Goal: Task Accomplishment & Management: Manage account settings

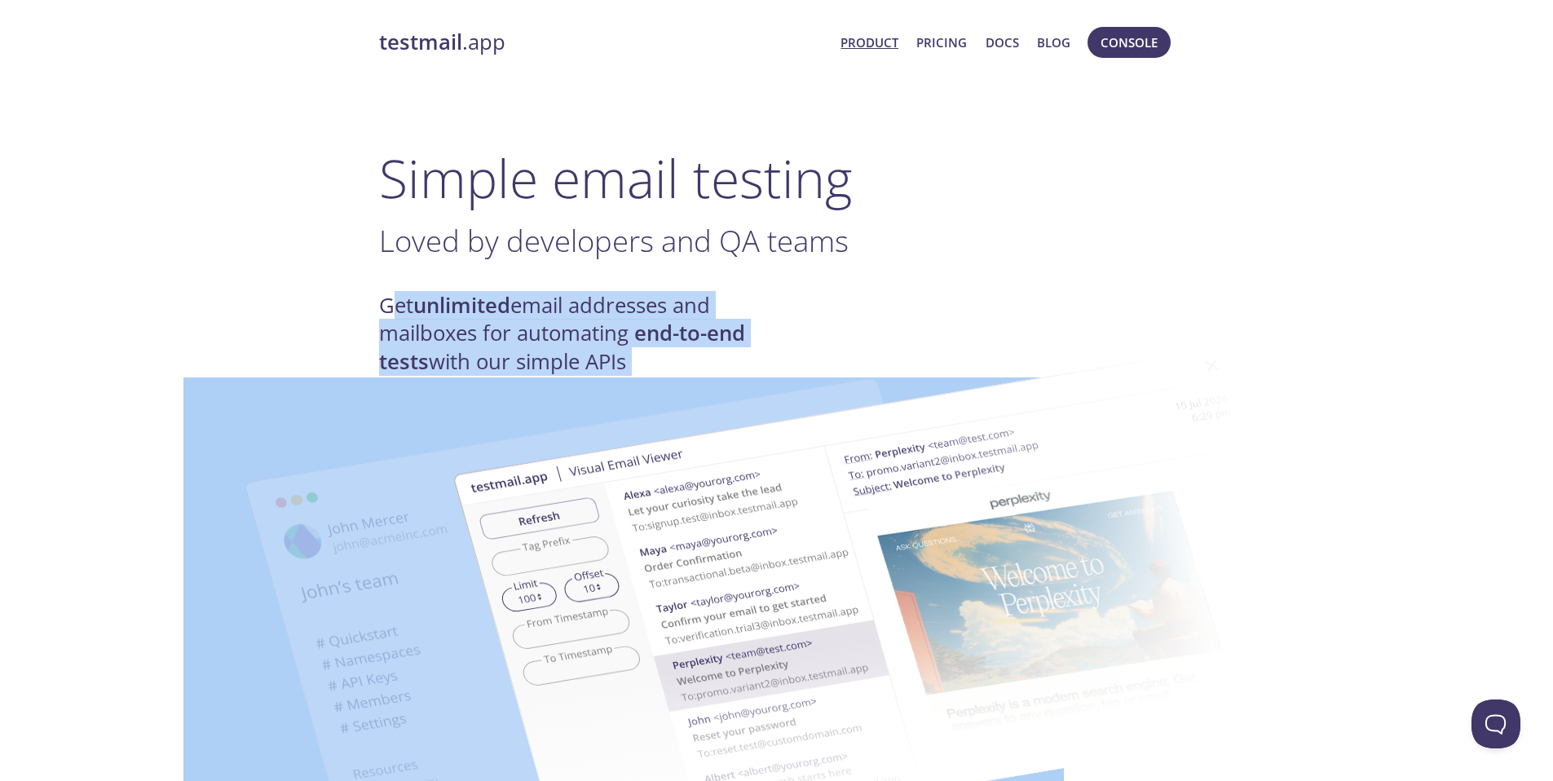
drag, startPoint x: 480, startPoint y: 320, endPoint x: 673, endPoint y: 356, distance: 196.5
click at [707, 357] on img at bounding box center [892, 600] width 880 height 552
drag, startPoint x: 637, startPoint y: 359, endPoint x: 628, endPoint y: 359, distance: 9.0
click at [637, 359] on img at bounding box center [892, 600] width 880 height 552
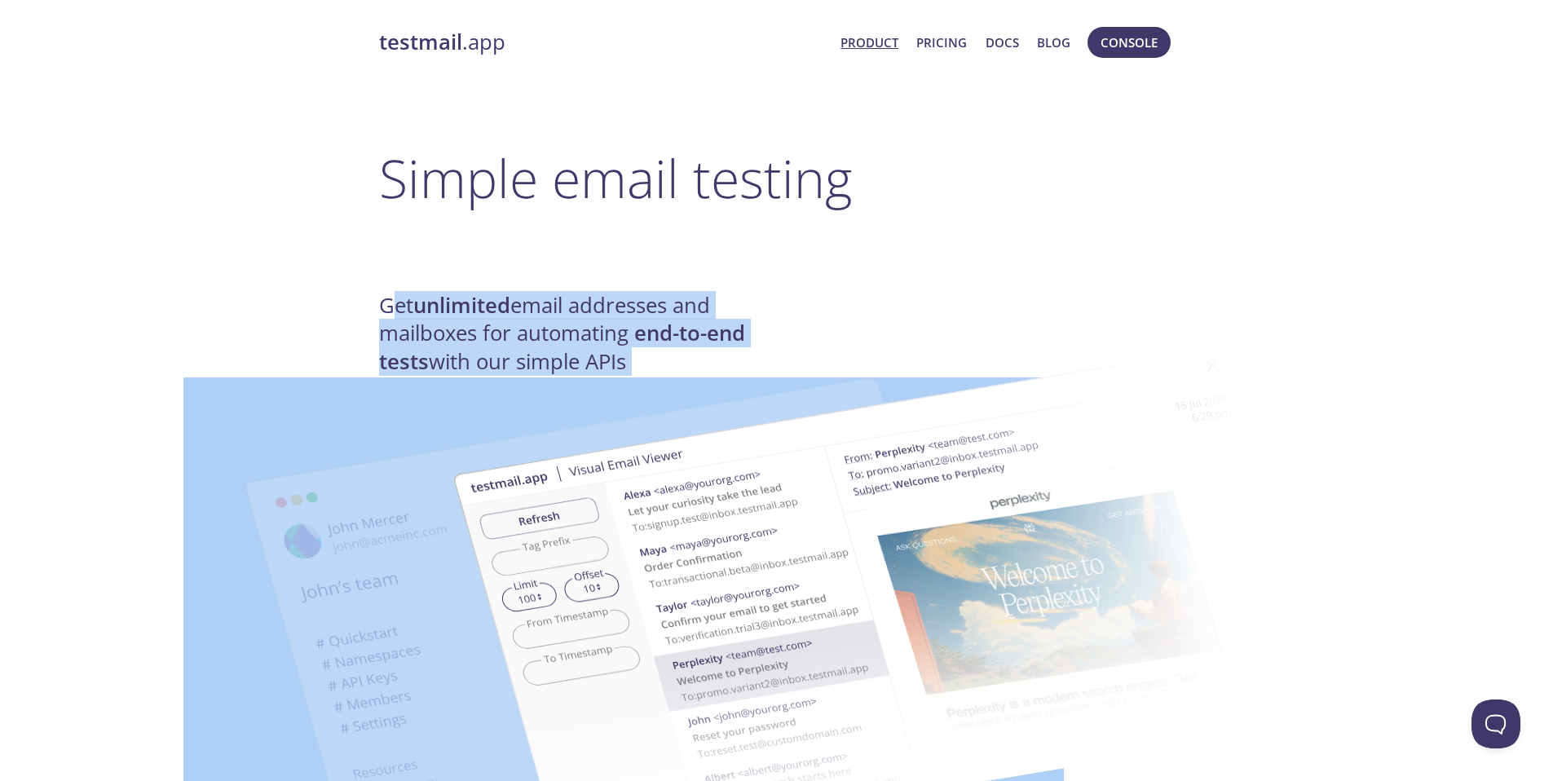
click at [610, 359] on img at bounding box center [892, 600] width 880 height 552
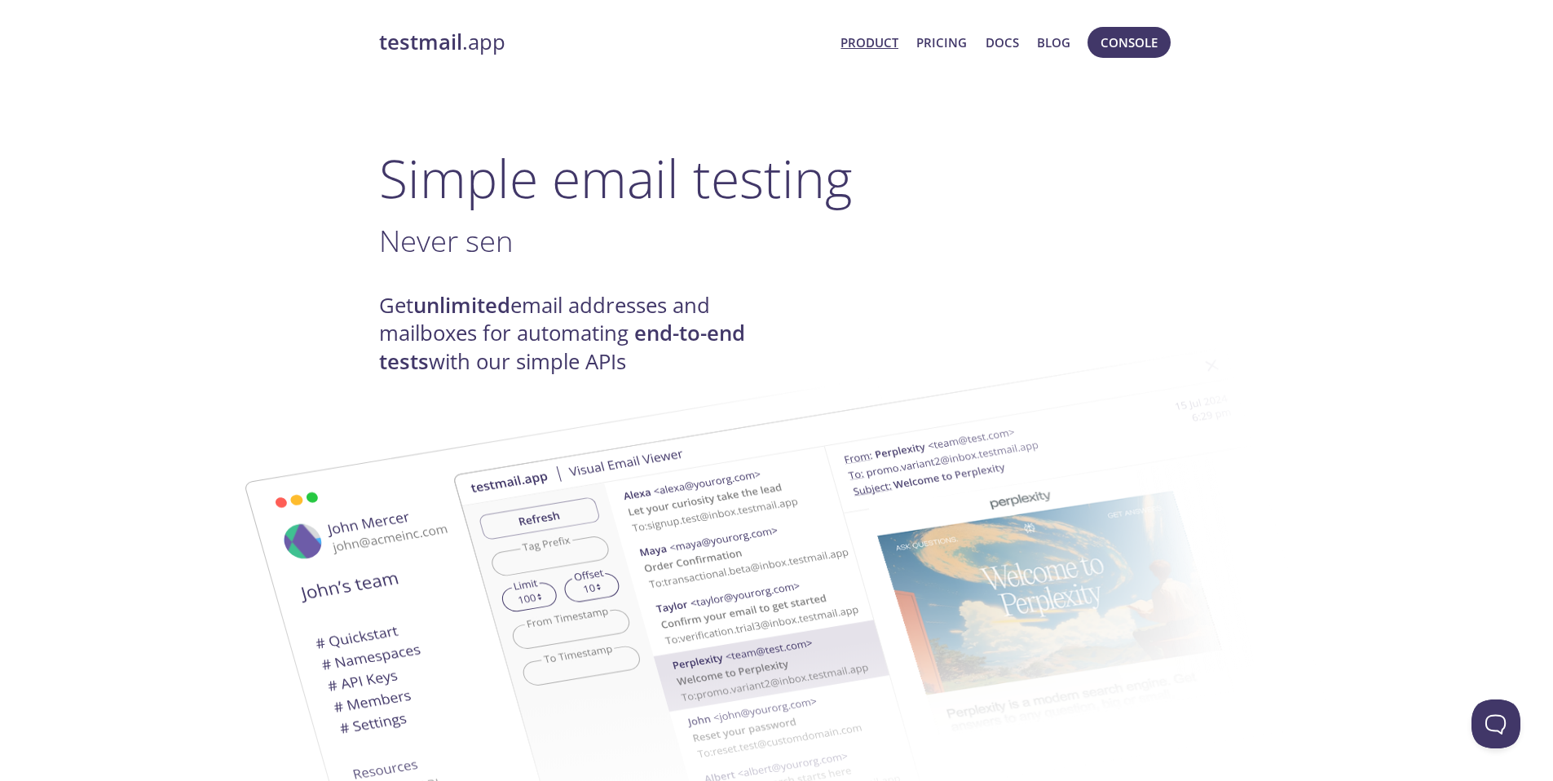
click at [561, 310] on h4 "Get unlimited email addresses and mailboxes for automating end-to-end tests wit…" at bounding box center [578, 334] width 398 height 84
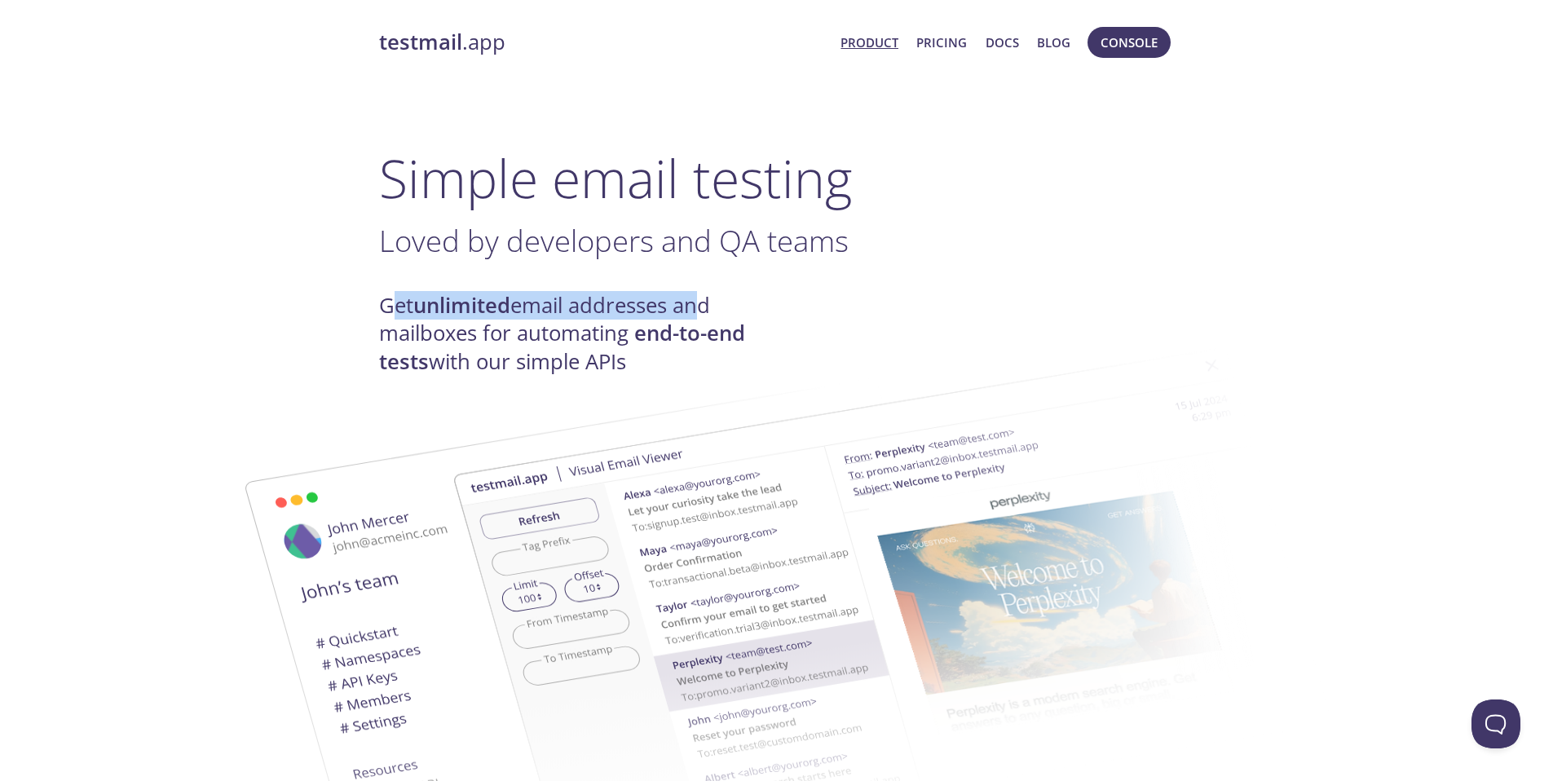
drag, startPoint x: 392, startPoint y: 301, endPoint x: 702, endPoint y: 311, distance: 309.9
click at [702, 311] on h4 "Get unlimited email addresses and mailboxes for automating end-to-end tests wit…" at bounding box center [578, 334] width 398 height 84
click at [678, 229] on span "Loved by developers and QA teams" at bounding box center [613, 240] width 469 height 41
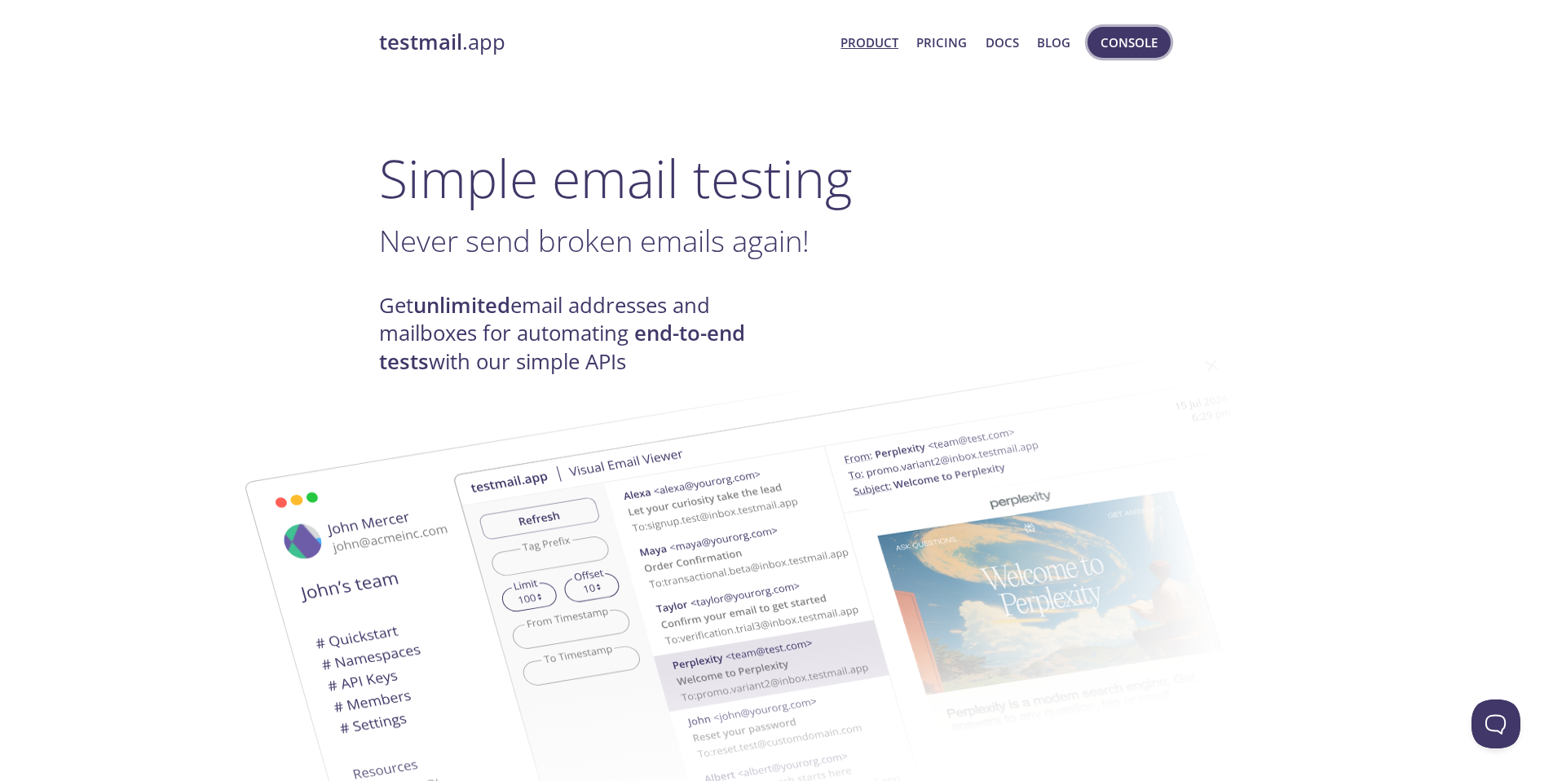
click at [1137, 48] on span "Console" at bounding box center [1128, 42] width 57 height 21
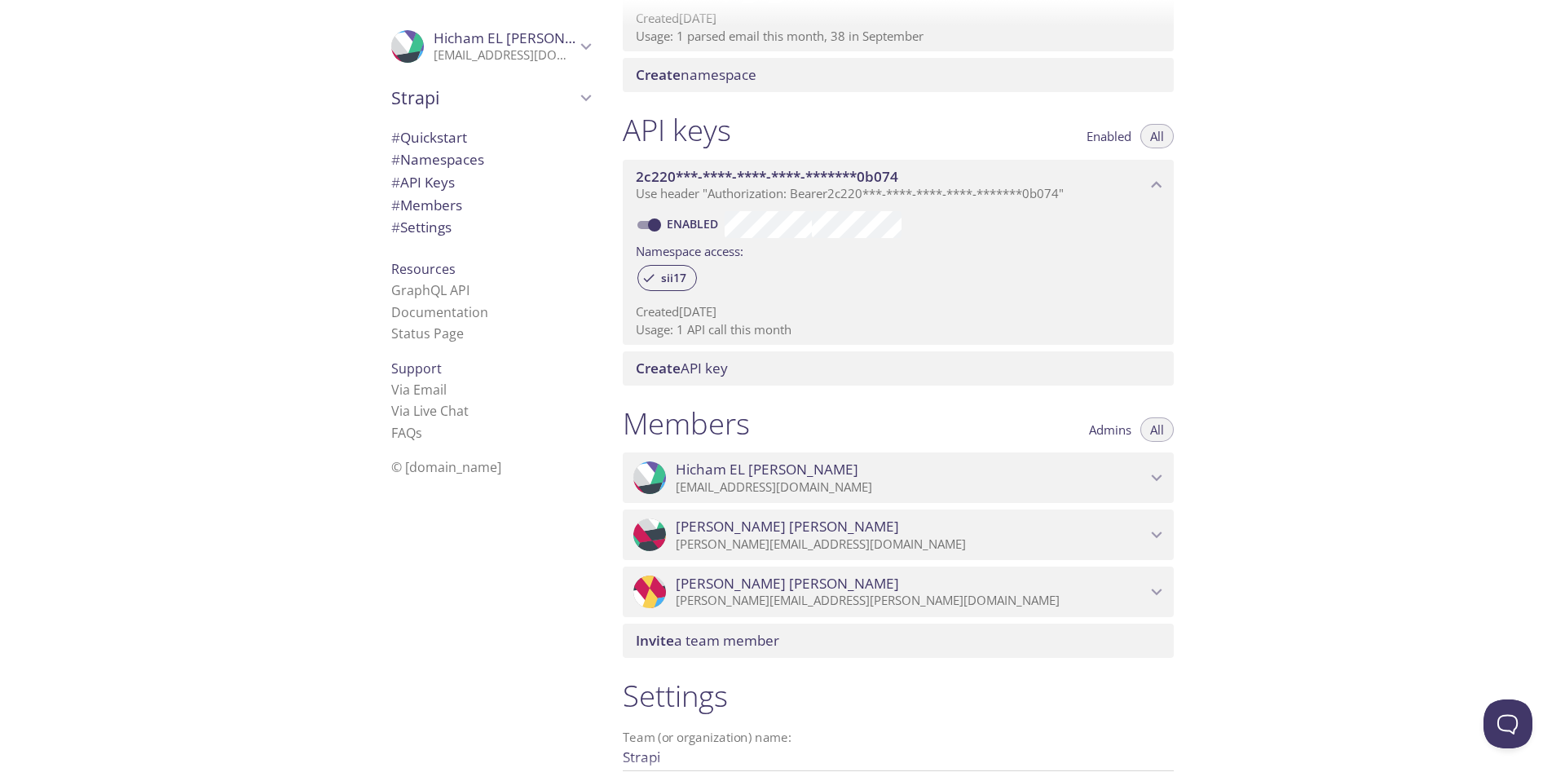
scroll to position [355, 0]
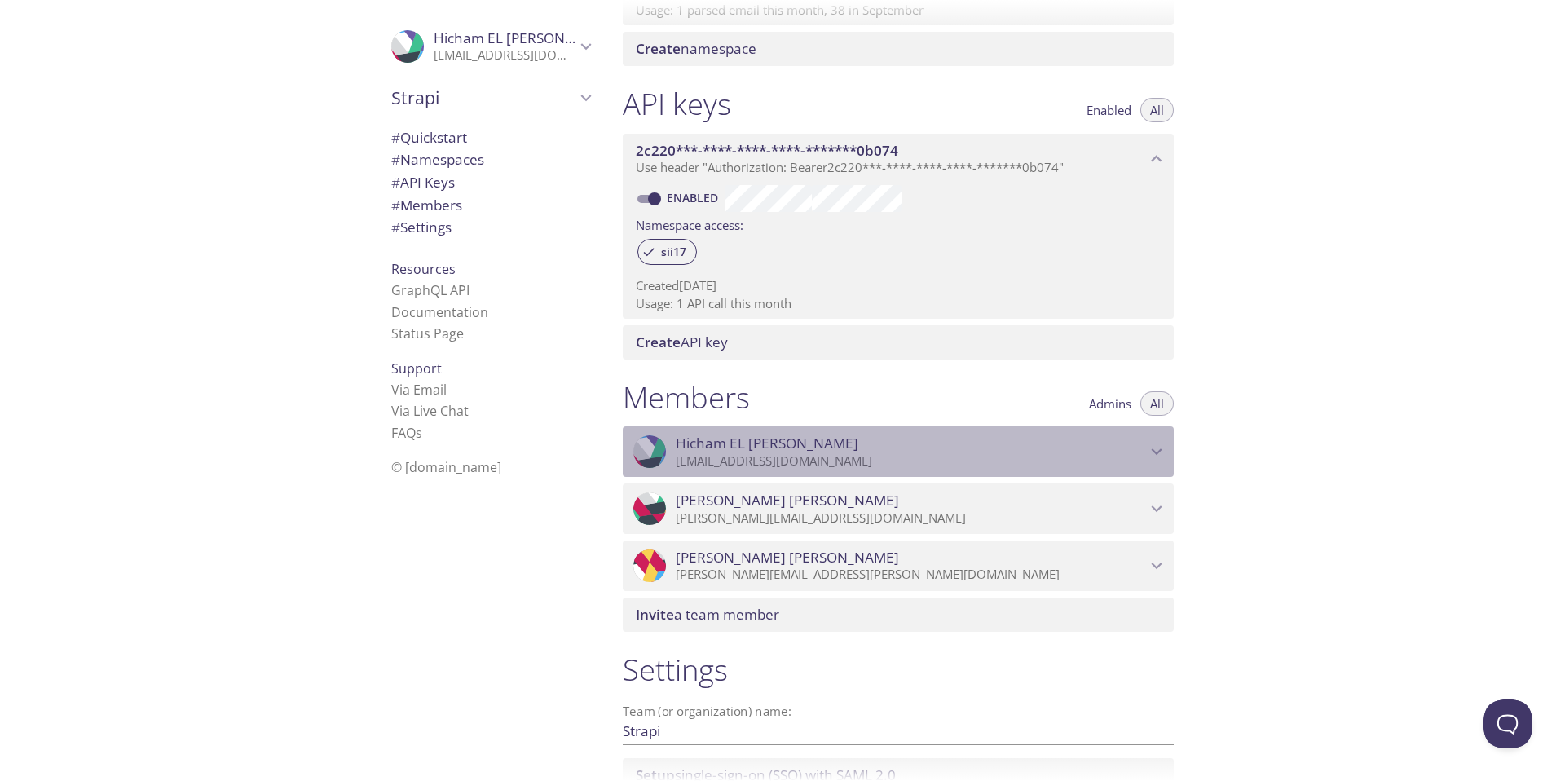
click at [973, 456] on p "[EMAIL_ADDRESS][DOMAIN_NAME]" at bounding box center [911, 461] width 470 height 16
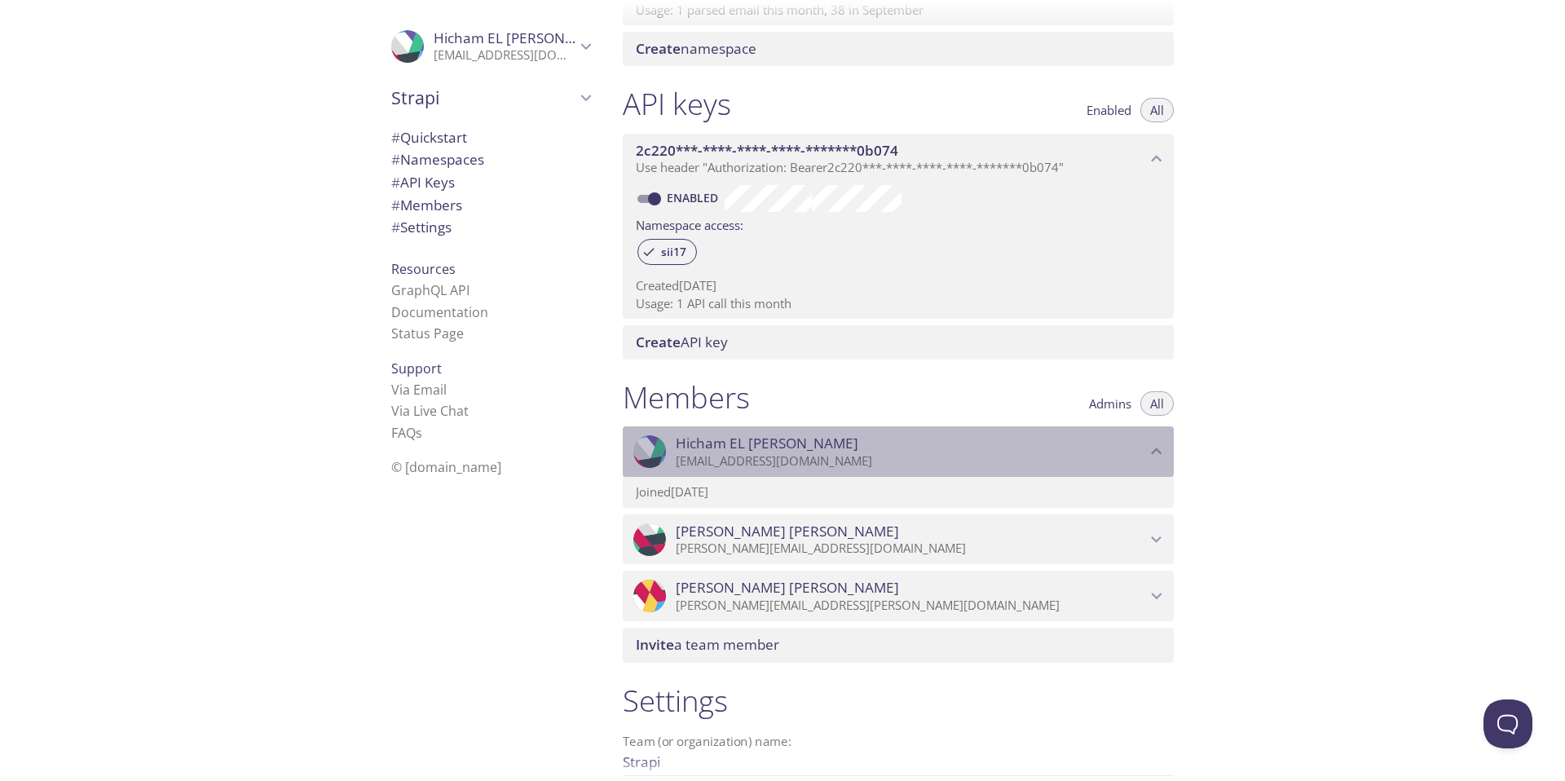
click at [966, 447] on span "Hicham EL [PERSON_NAME]" at bounding box center [911, 443] width 470 height 18
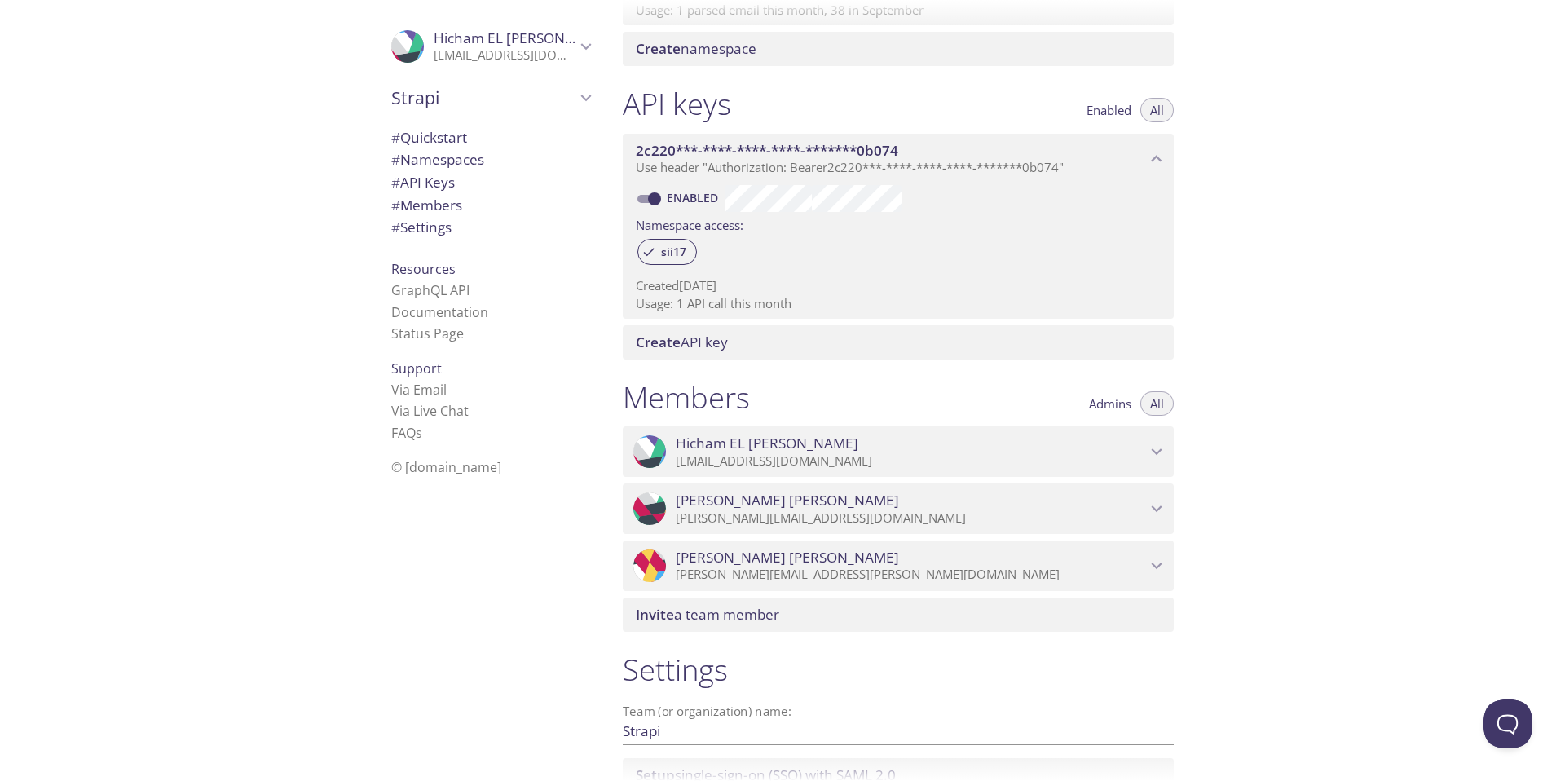
click at [915, 453] on p "[EMAIL_ADDRESS][DOMAIN_NAME]" at bounding box center [911, 461] width 470 height 16
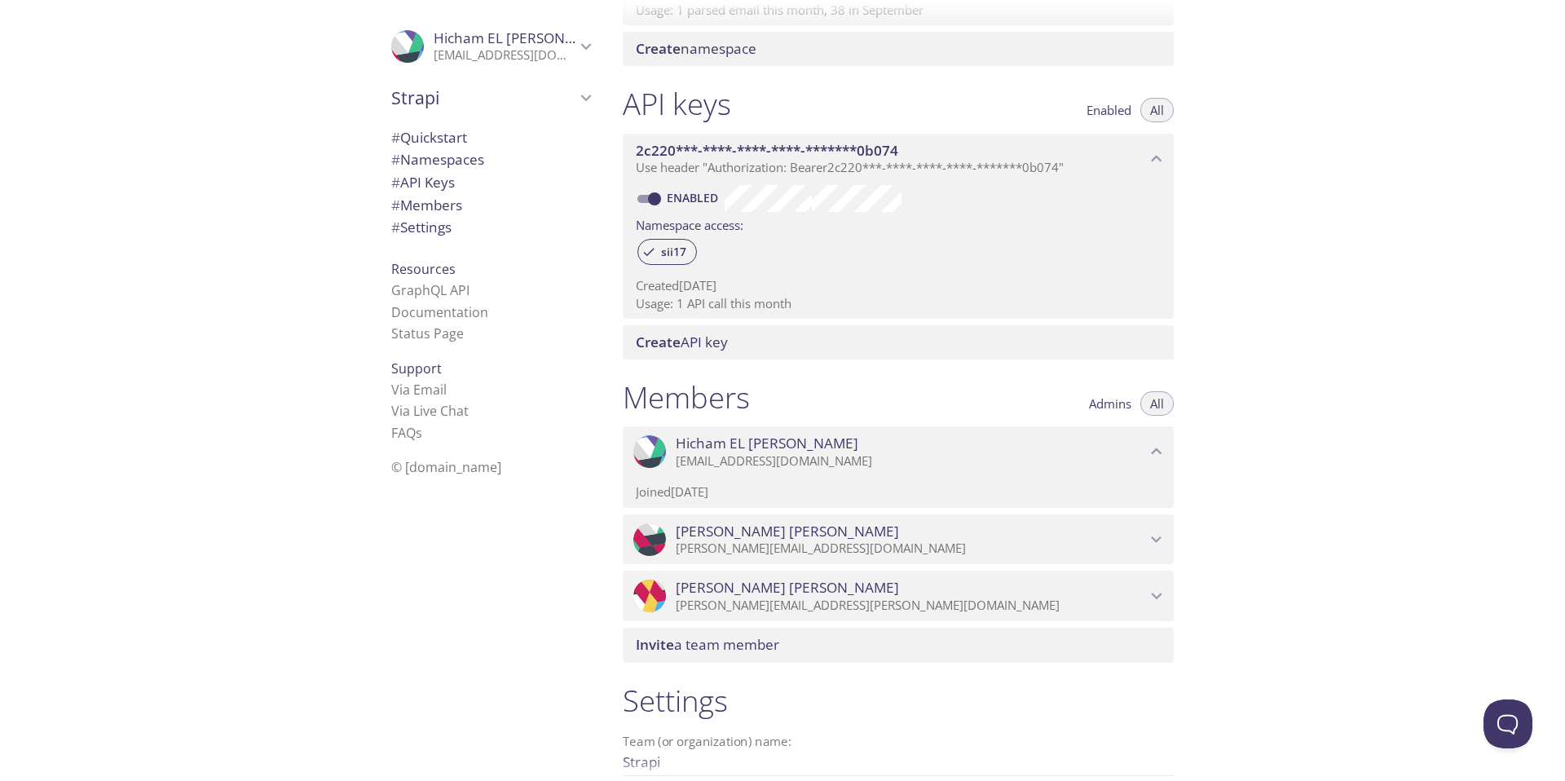
click at [915, 450] on span "Hicham EL [PERSON_NAME]" at bounding box center [911, 443] width 470 height 18
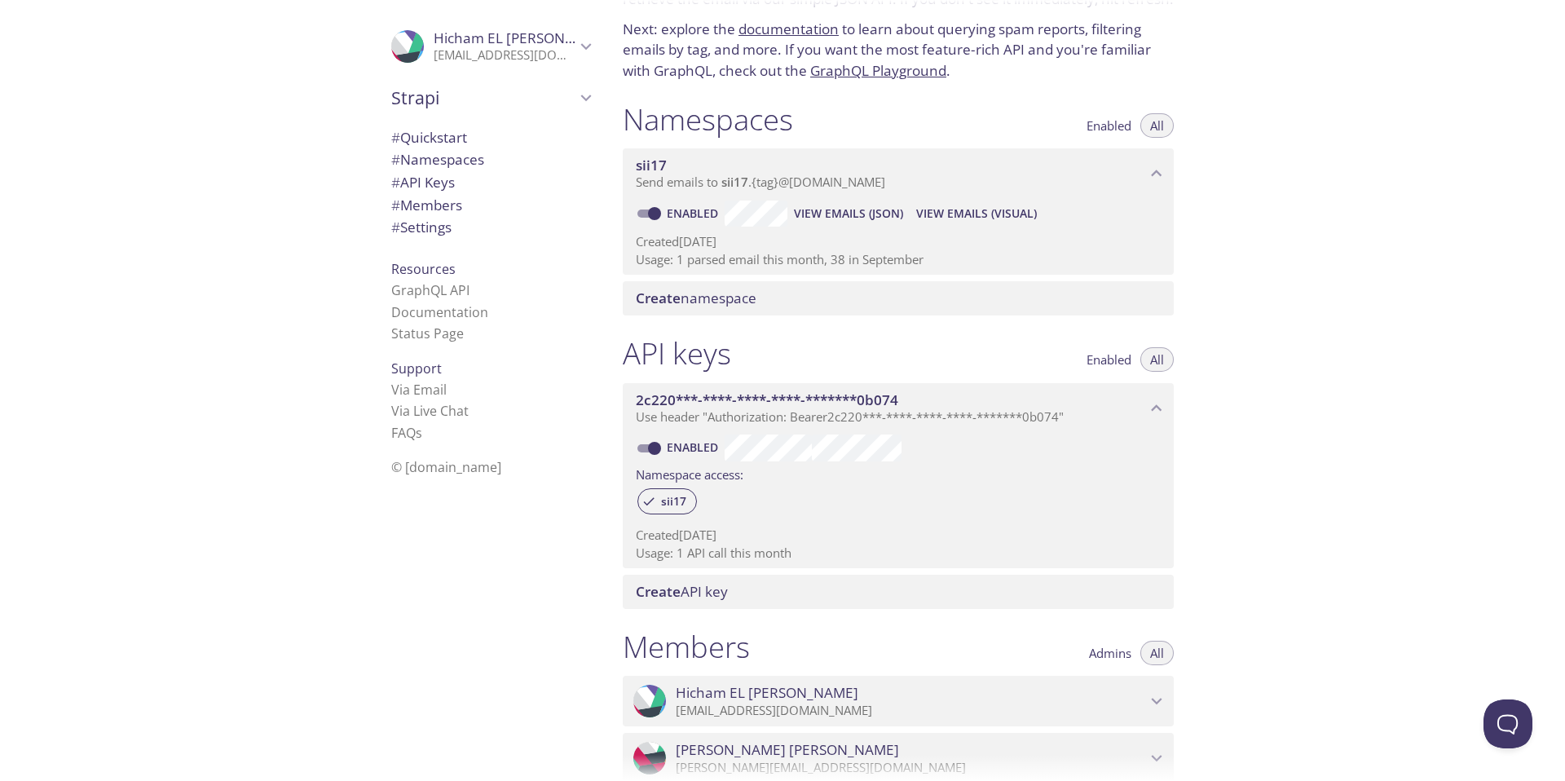
scroll to position [0, 0]
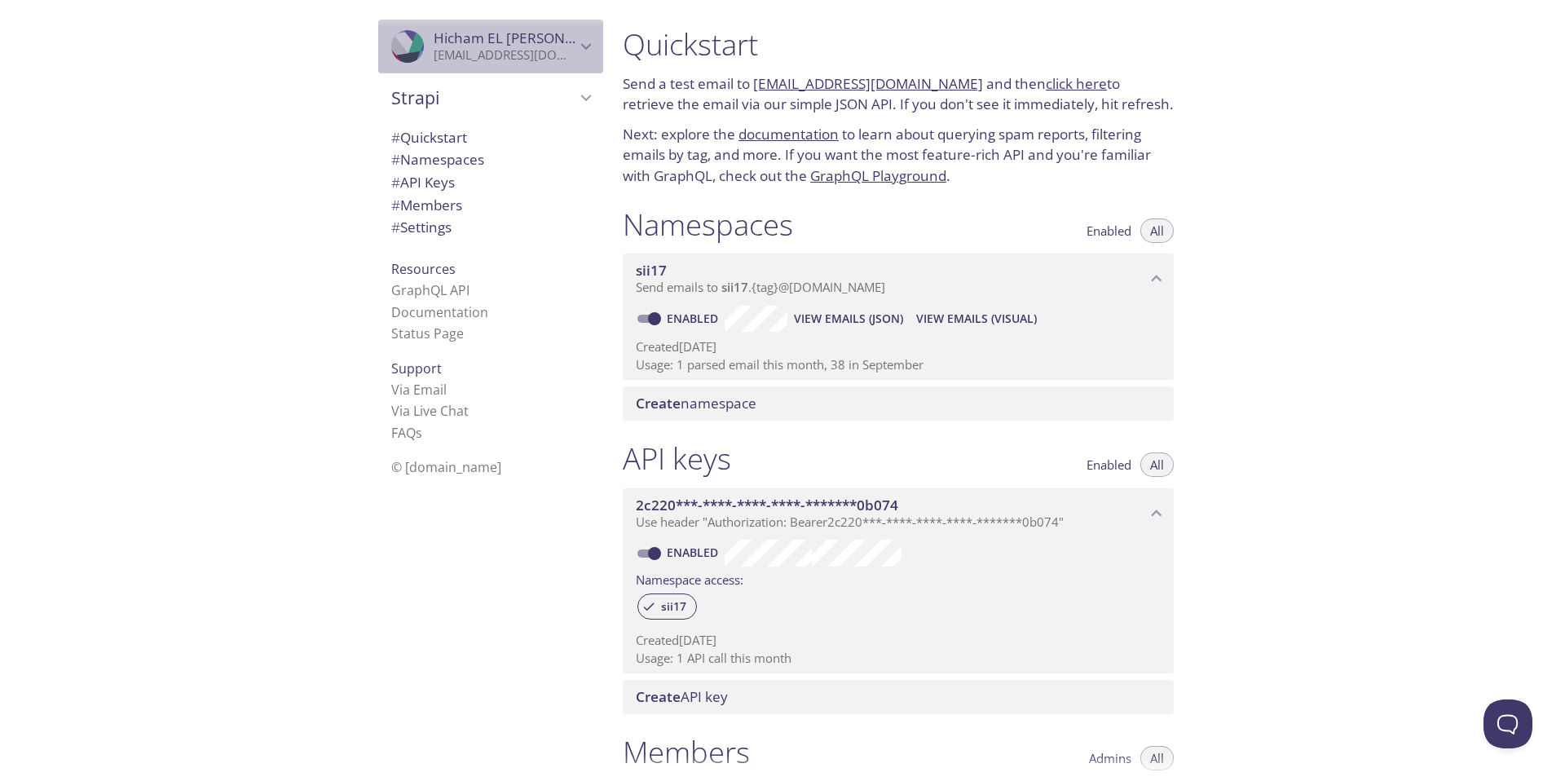
click at [575, 45] on icon "Hicham EL ABBASSI" at bounding box center [585, 46] width 21 height 21
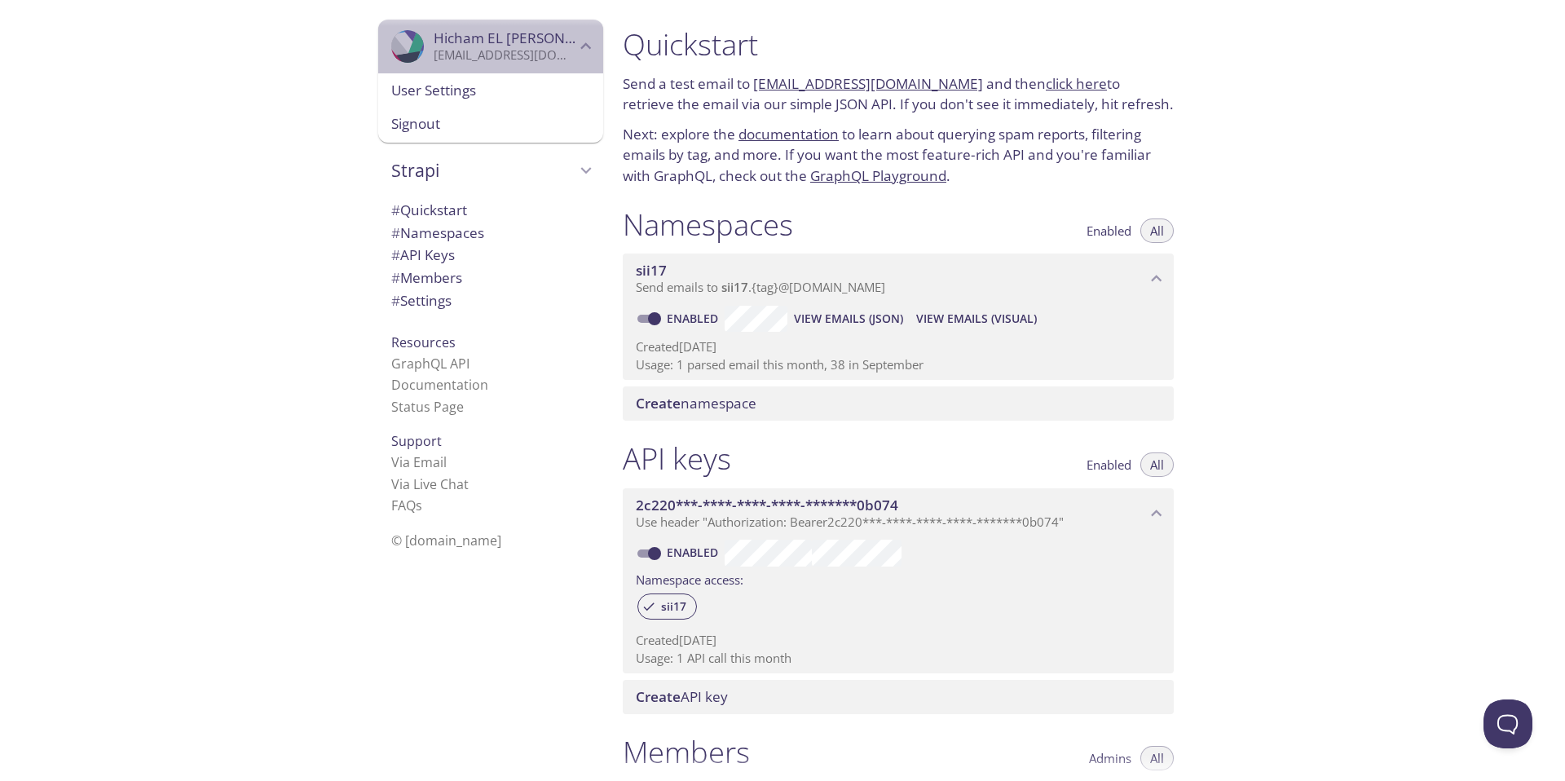
click at [581, 45] on icon "Hicham EL ABBASSI" at bounding box center [586, 46] width 11 height 7
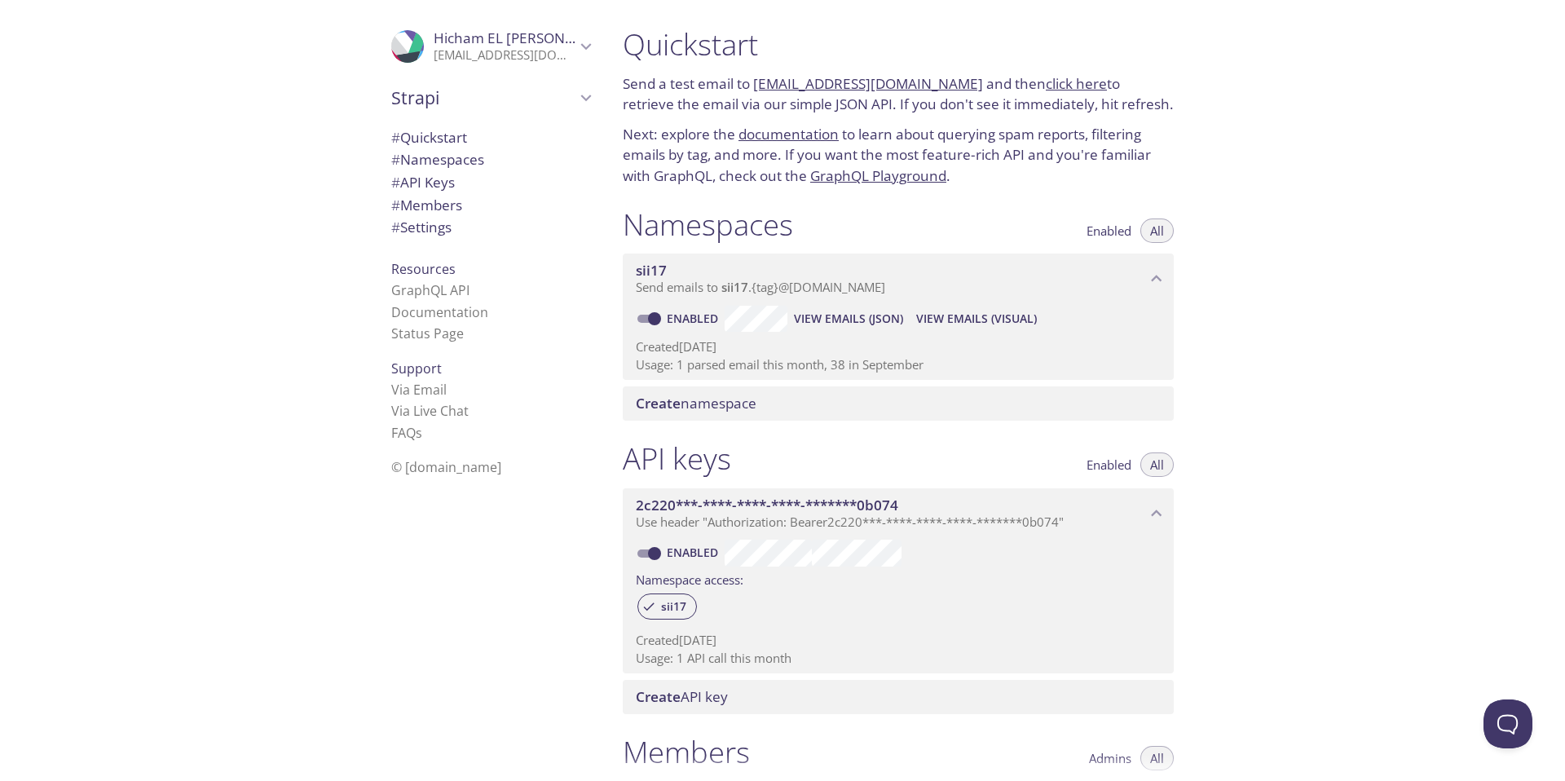
click at [575, 46] on icon "Hicham EL ABBASSI" at bounding box center [585, 46] width 21 height 21
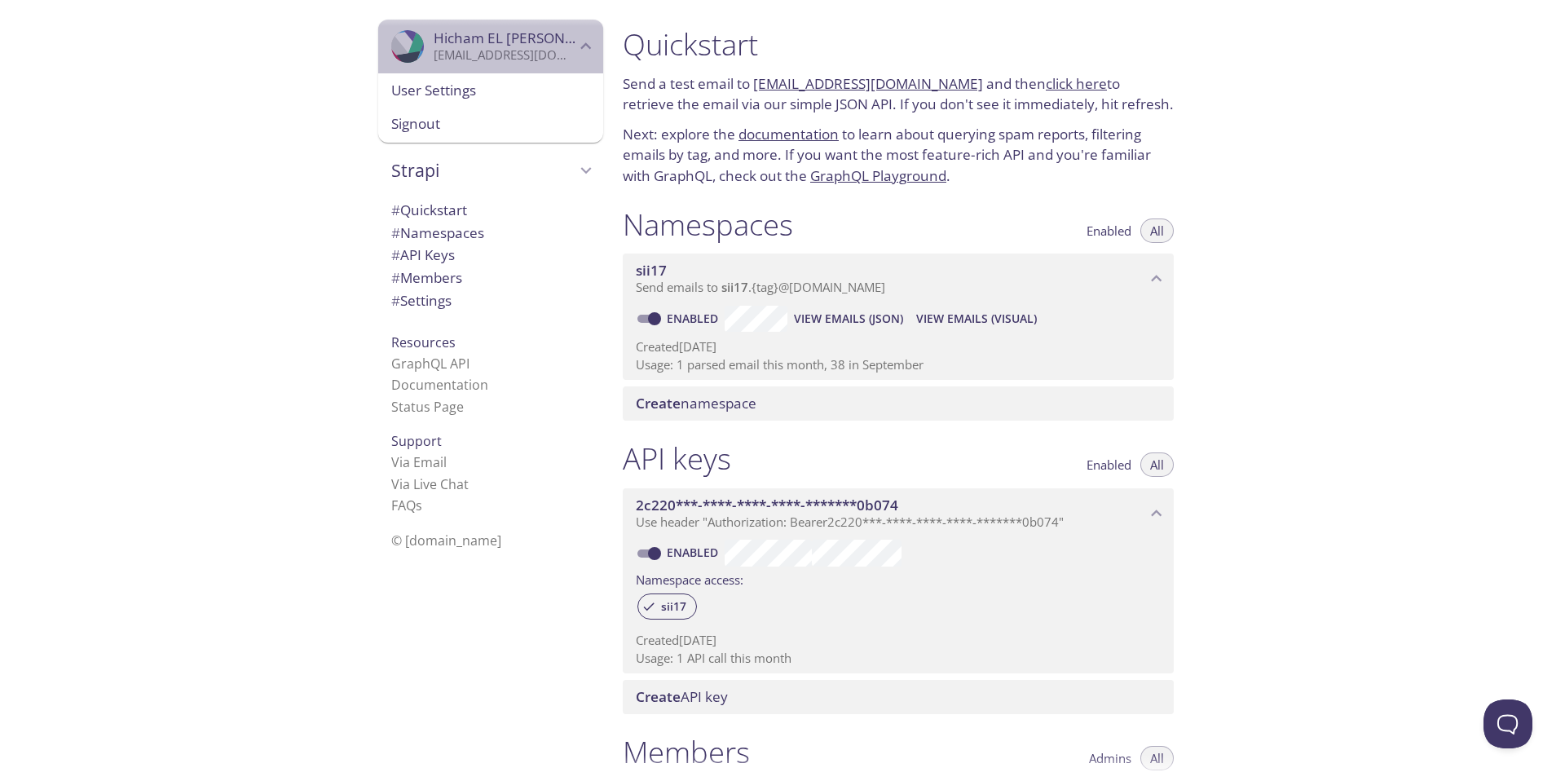
click at [579, 45] on icon "Hicham EL ABBASSI" at bounding box center [585, 46] width 21 height 21
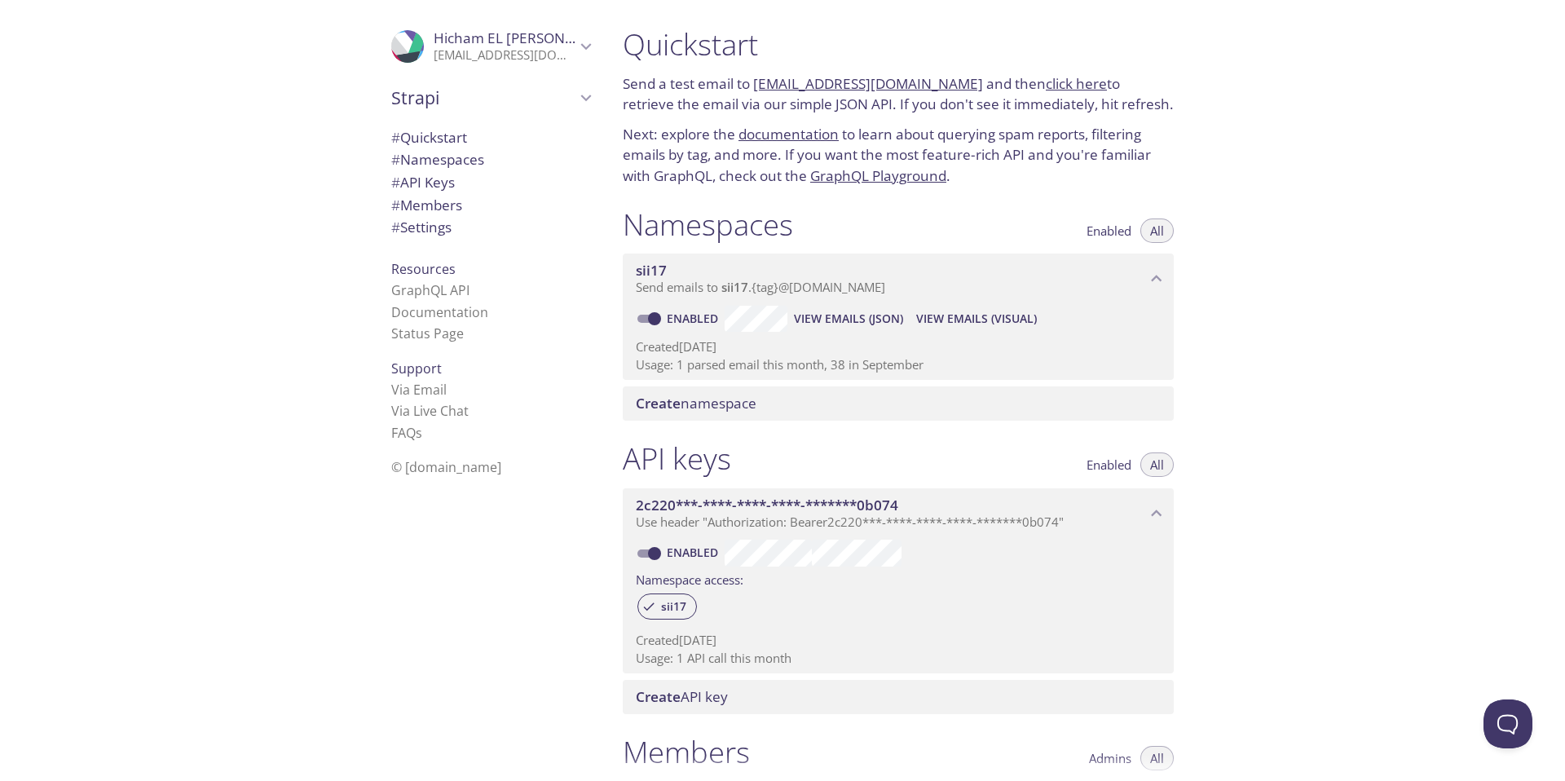
click at [838, 231] on div "Namespaces Enabled All" at bounding box center [898, 226] width 551 height 41
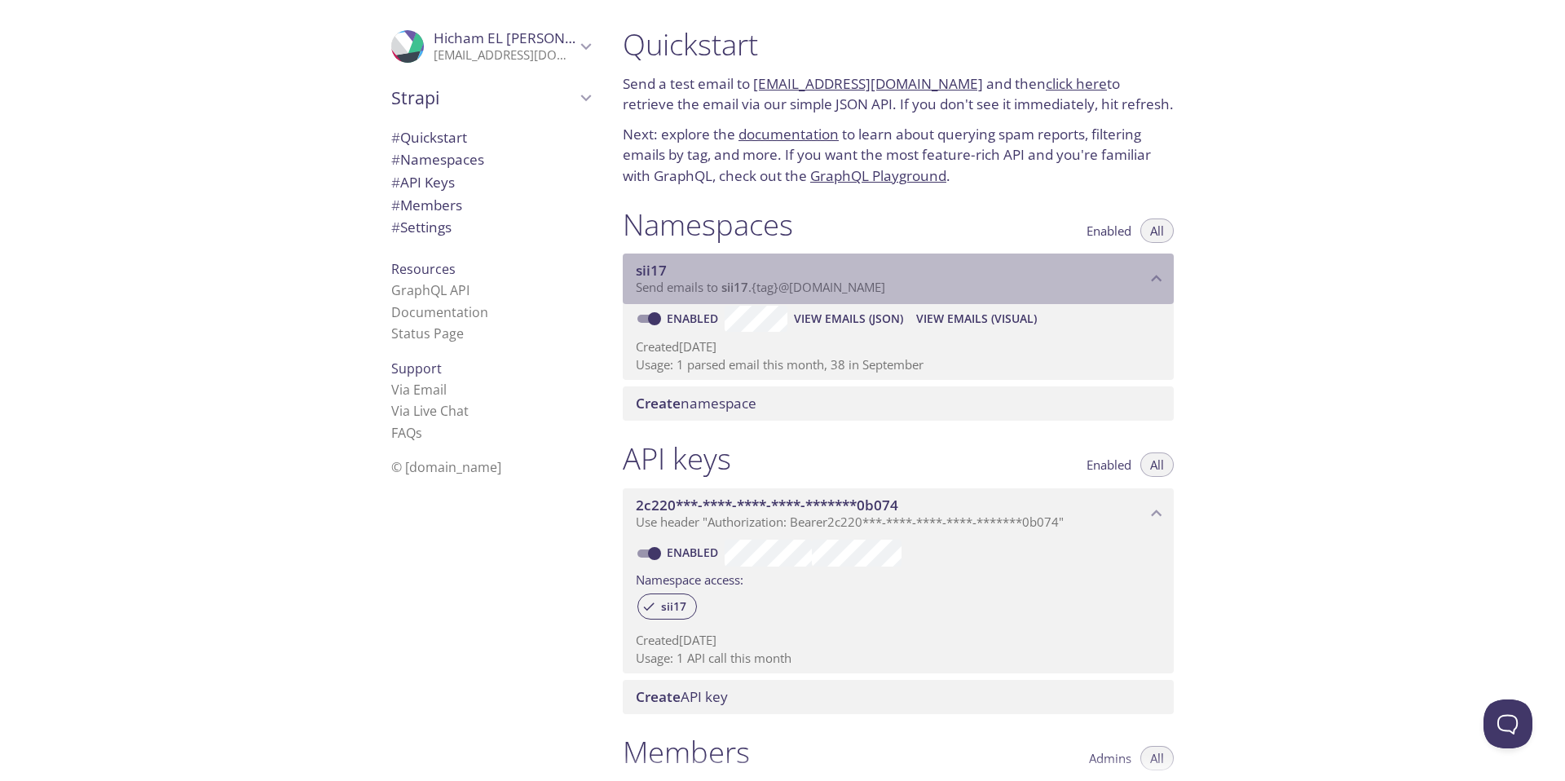
click at [1147, 278] on icon "sii17 namespace" at bounding box center [1156, 278] width 21 height 21
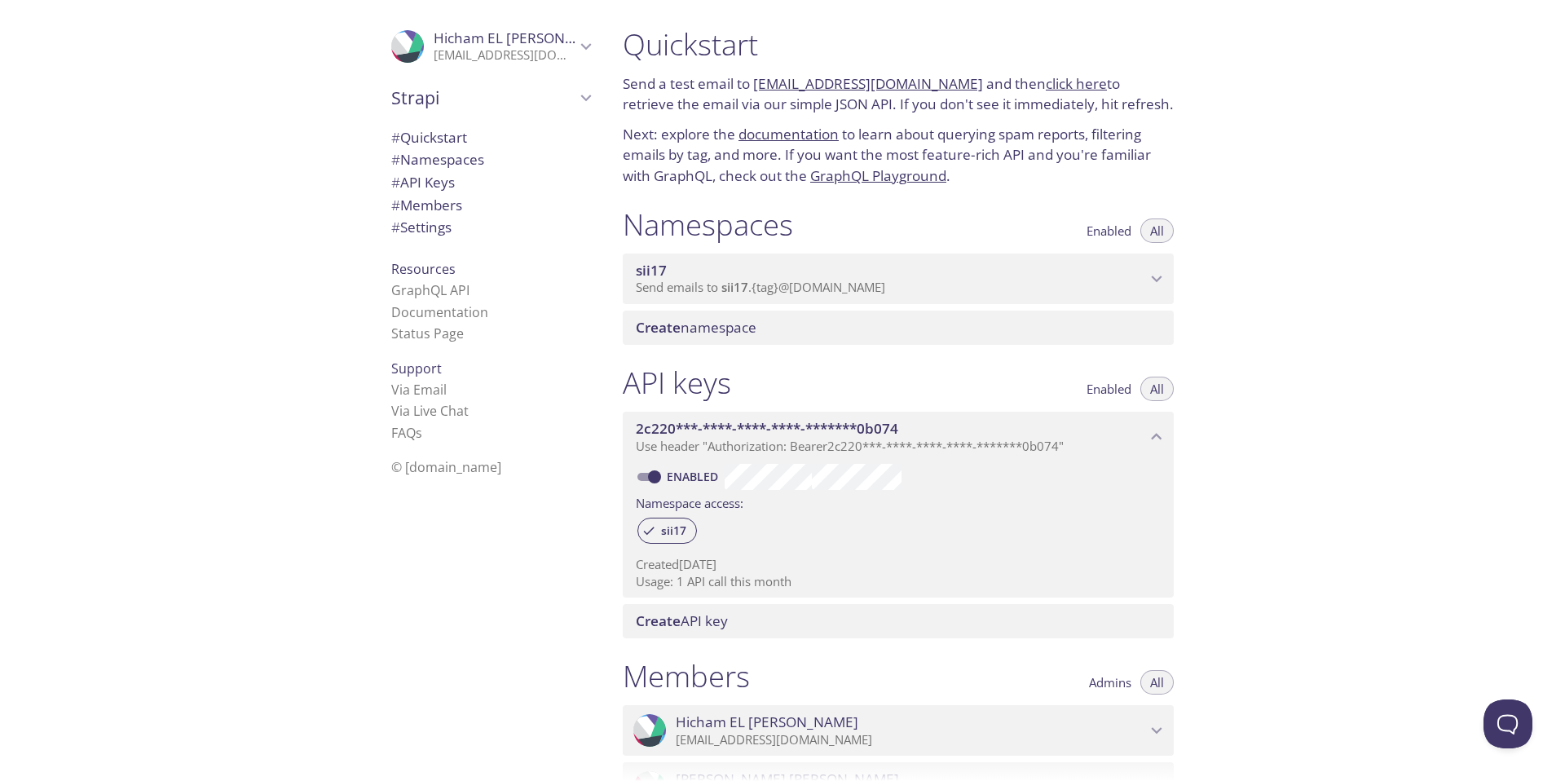
click at [1152, 275] on icon "sii17 namespace" at bounding box center [1156, 278] width 21 height 21
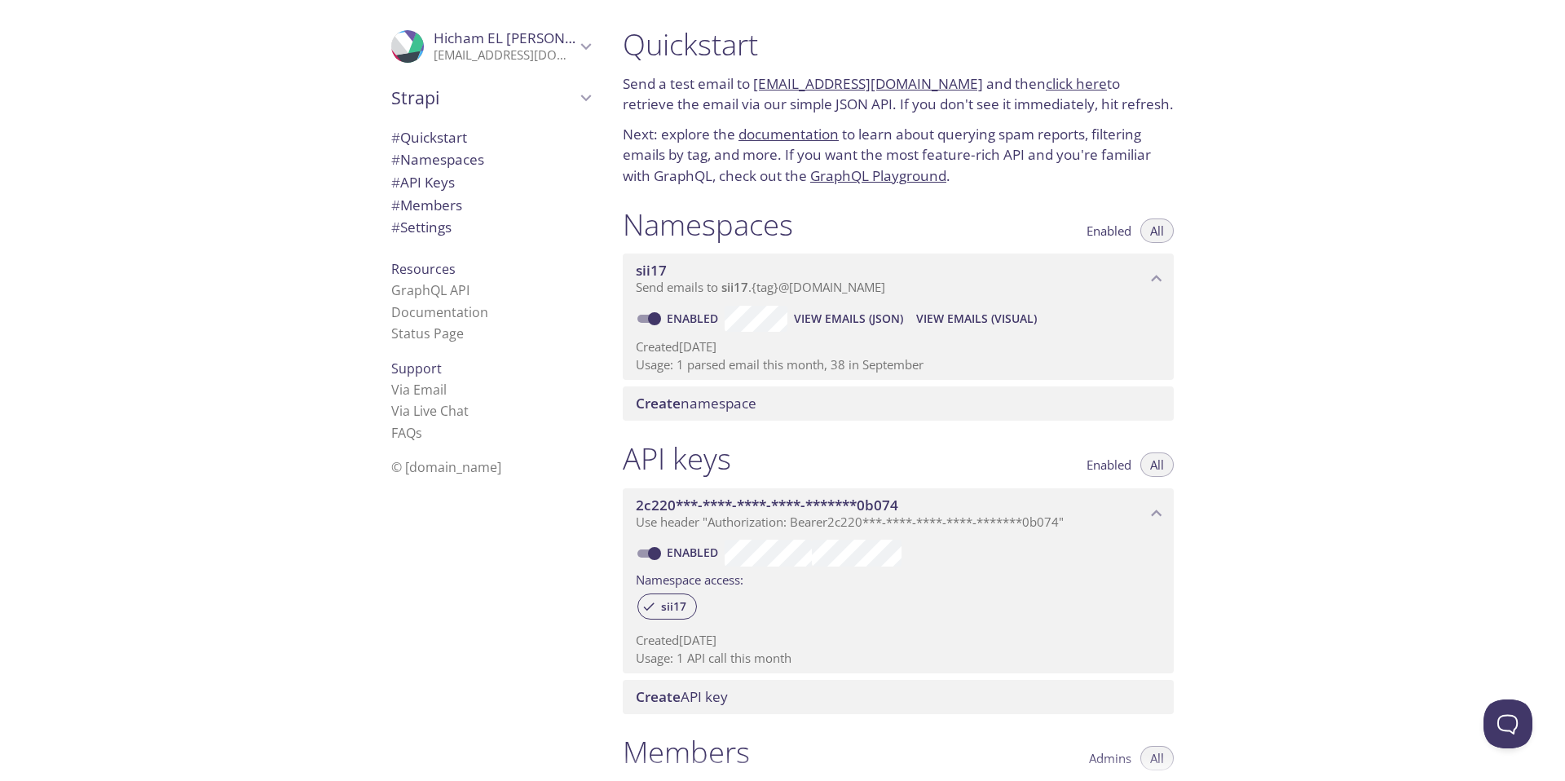
click at [288, 473] on div ".cls-1 { fill: #6d5ca8; } .cls-2 { fill: #3fc191; } .cls-3 { fill: #3b4752; } .…" at bounding box center [305, 390] width 610 height 781
drag, startPoint x: 714, startPoint y: 366, endPoint x: 871, endPoint y: 368, distance: 157.3
click at [871, 368] on p "Usage: 1 parsed email this month, 38 in September" at bounding box center [898, 364] width 525 height 17
click at [1154, 280] on icon "sii17 namespace" at bounding box center [1156, 278] width 21 height 21
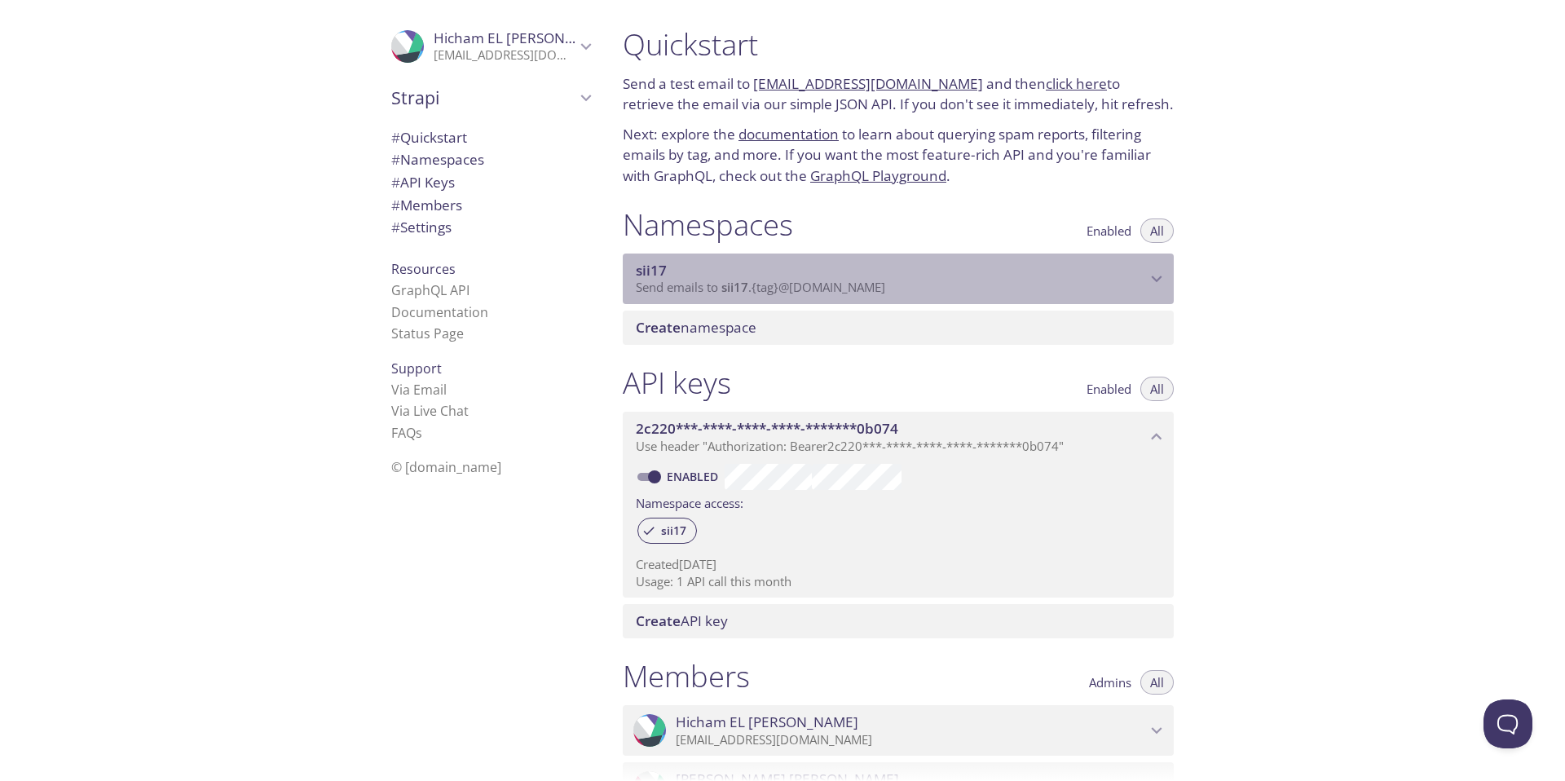
click at [1155, 280] on icon "sii17 namespace" at bounding box center [1157, 278] width 11 height 7
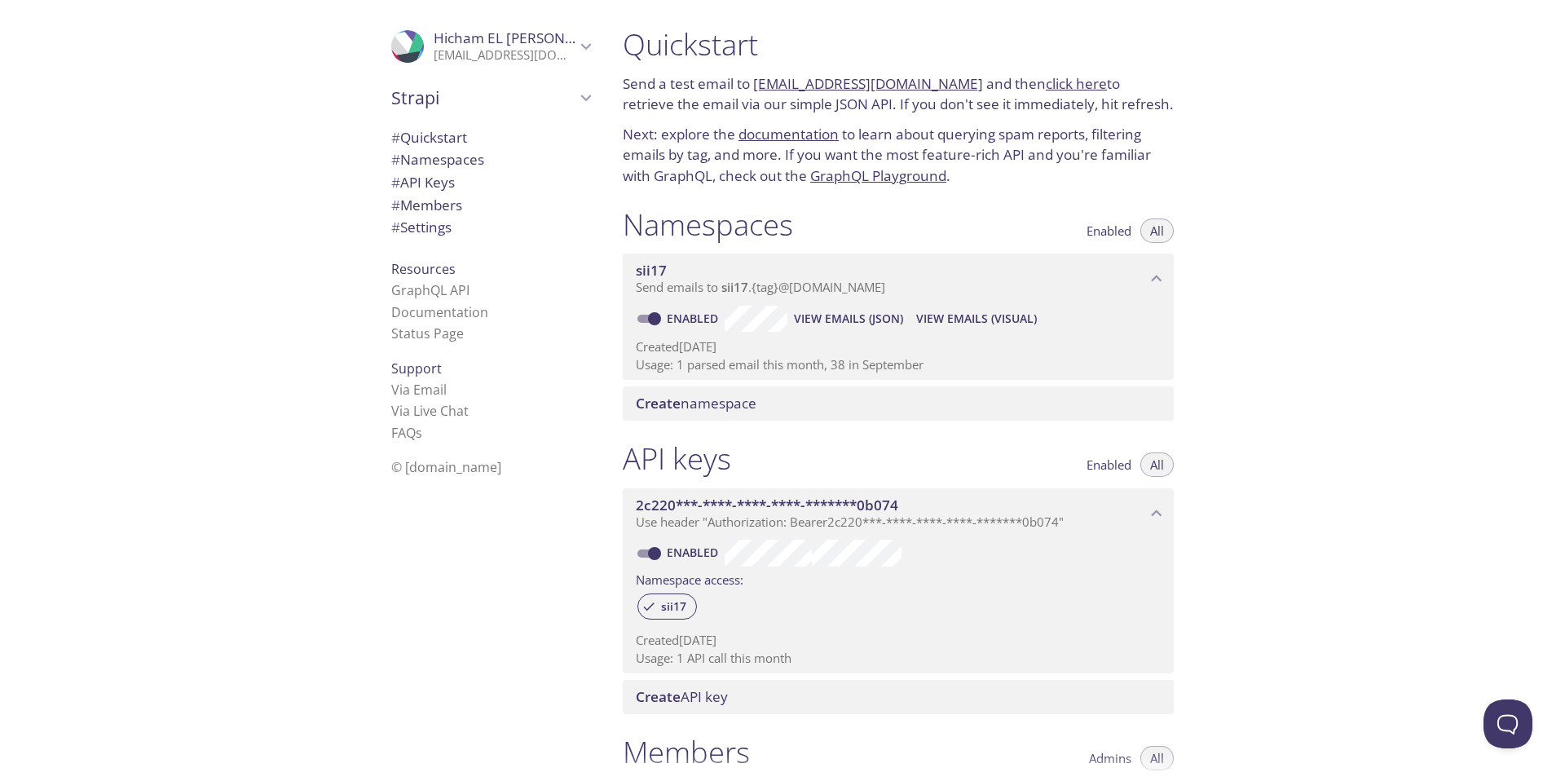
click at [1152, 269] on icon "sii17 namespace" at bounding box center [1156, 278] width 21 height 21
